Goal: Task Accomplishment & Management: Use online tool/utility

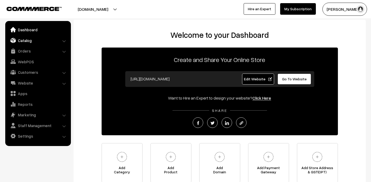
click at [26, 42] on link "Catalog" at bounding box center [38, 40] width 62 height 9
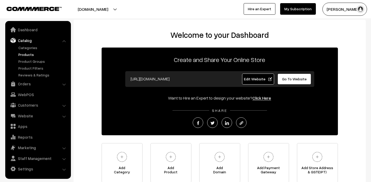
click at [27, 54] on link "Products" at bounding box center [43, 55] width 52 height 6
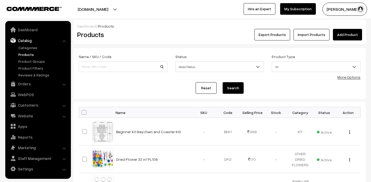
click at [270, 36] on button "Export Products" at bounding box center [272, 35] width 36 height 12
click at [0, 0] on div "× Export All Products Beta Export without images [.xlsx] Export with images [.z…" at bounding box center [0, 0] width 0 height 0
click at [271, 35] on button "Export Products" at bounding box center [272, 35] width 36 height 12
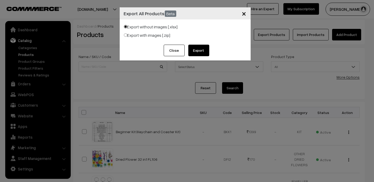
click at [209, 28] on div "Export without images [.xlsx]" at bounding box center [185, 28] width 123 height 8
click at [205, 52] on button "Export" at bounding box center [199, 51] width 21 height 12
click at [127, 34] on input "Export with images [.zip]" at bounding box center [125, 34] width 3 height 3
radio input "true"
click at [195, 48] on button "Submit" at bounding box center [199, 51] width 21 height 12
